Goal: Information Seeking & Learning: Learn about a topic

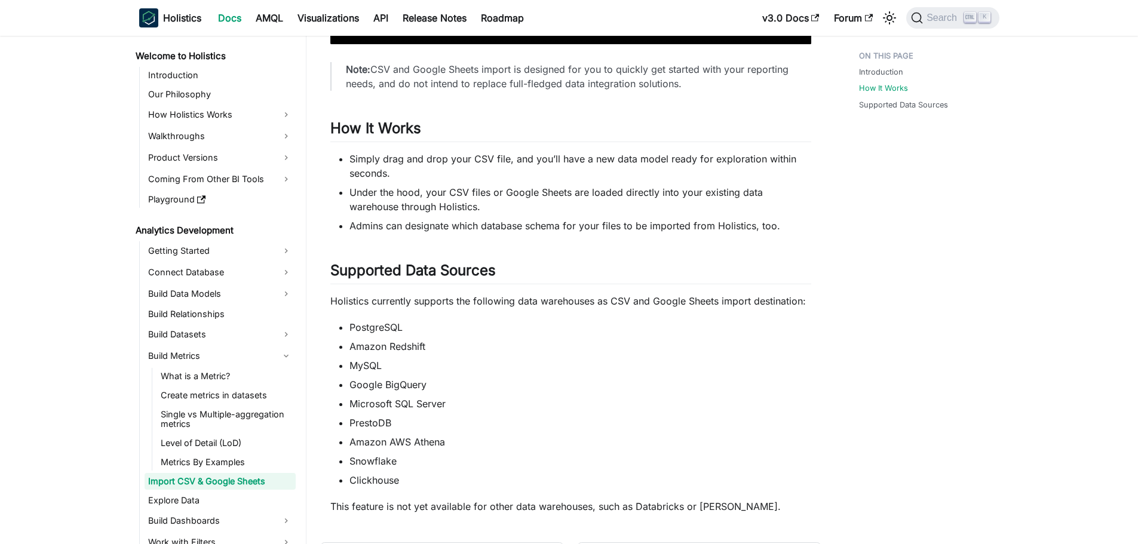
scroll to position [114, 0]
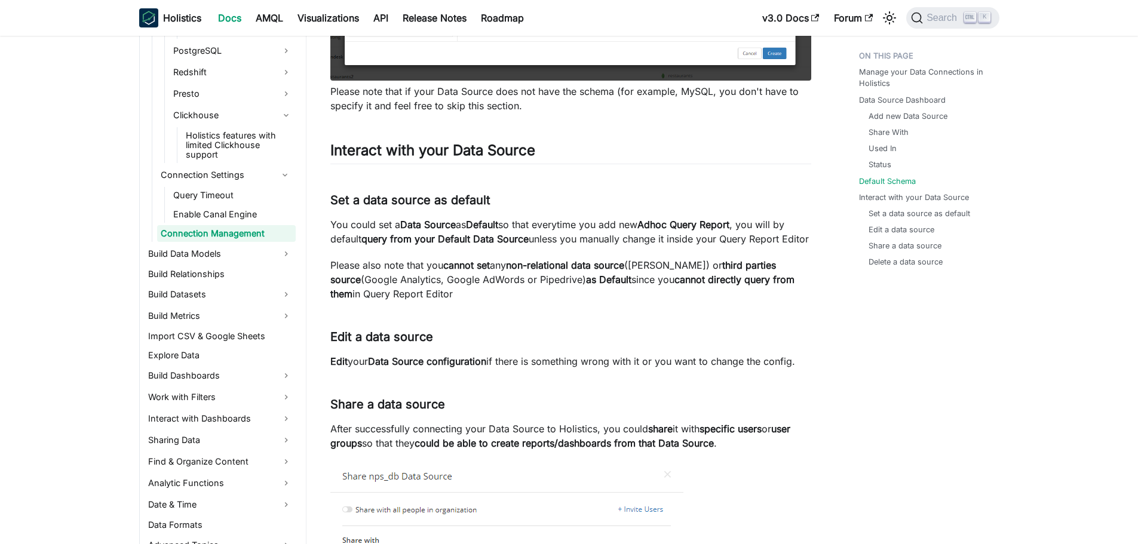
scroll to position [2151, 0]
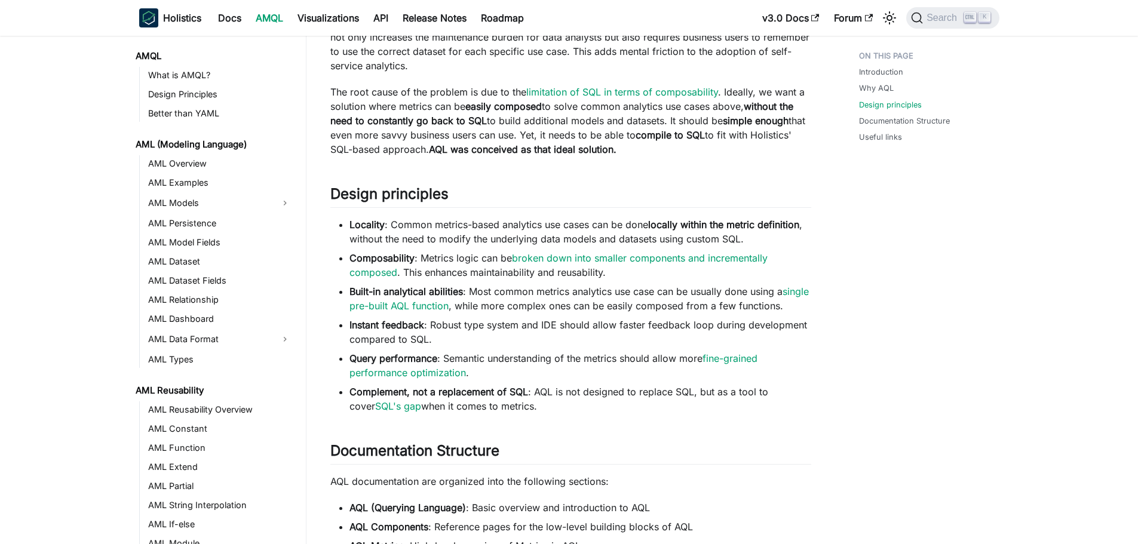
scroll to position [160, 0]
